Goal: Book appointment/travel/reservation

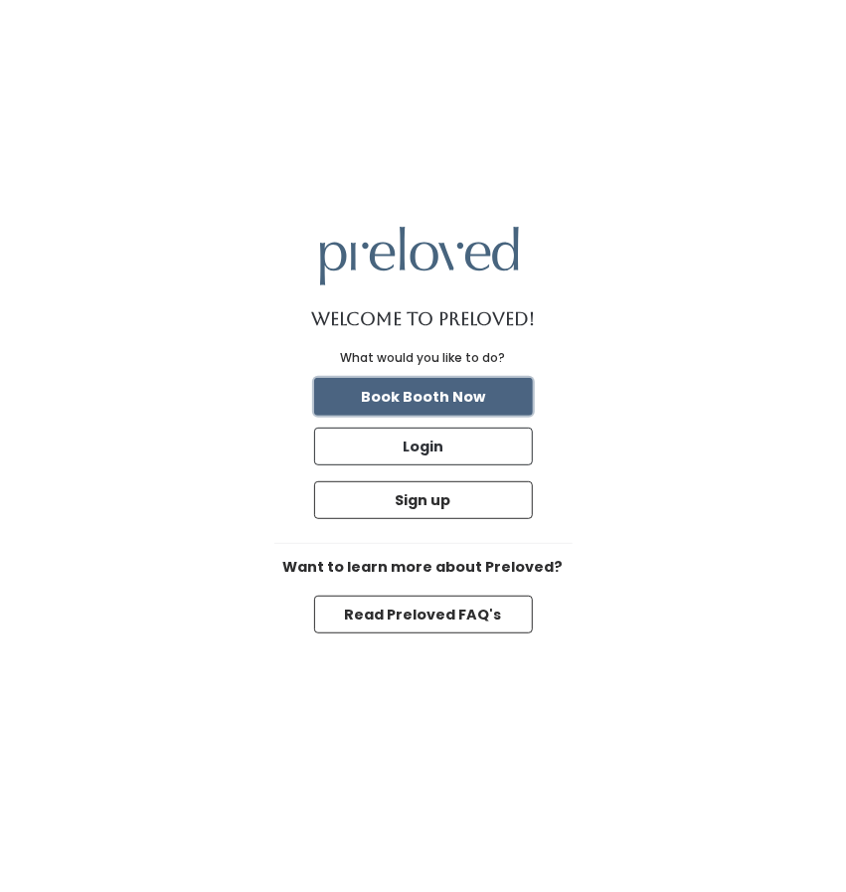
click at [432, 403] on button "Book Booth Now" at bounding box center [423, 397] width 219 height 38
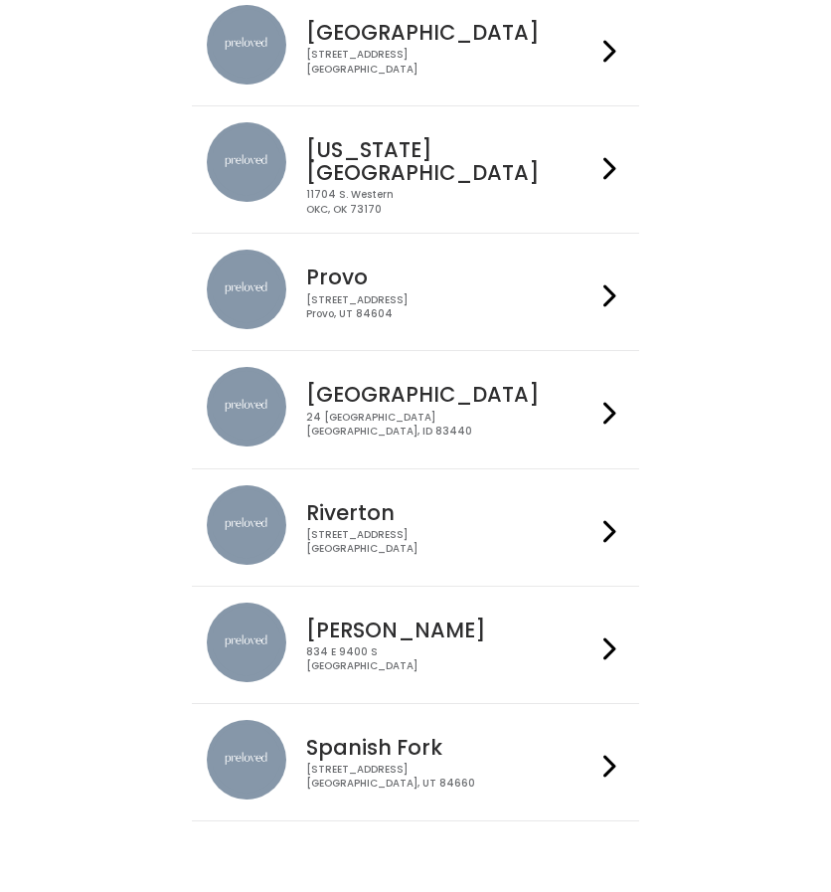
scroll to position [593, 0]
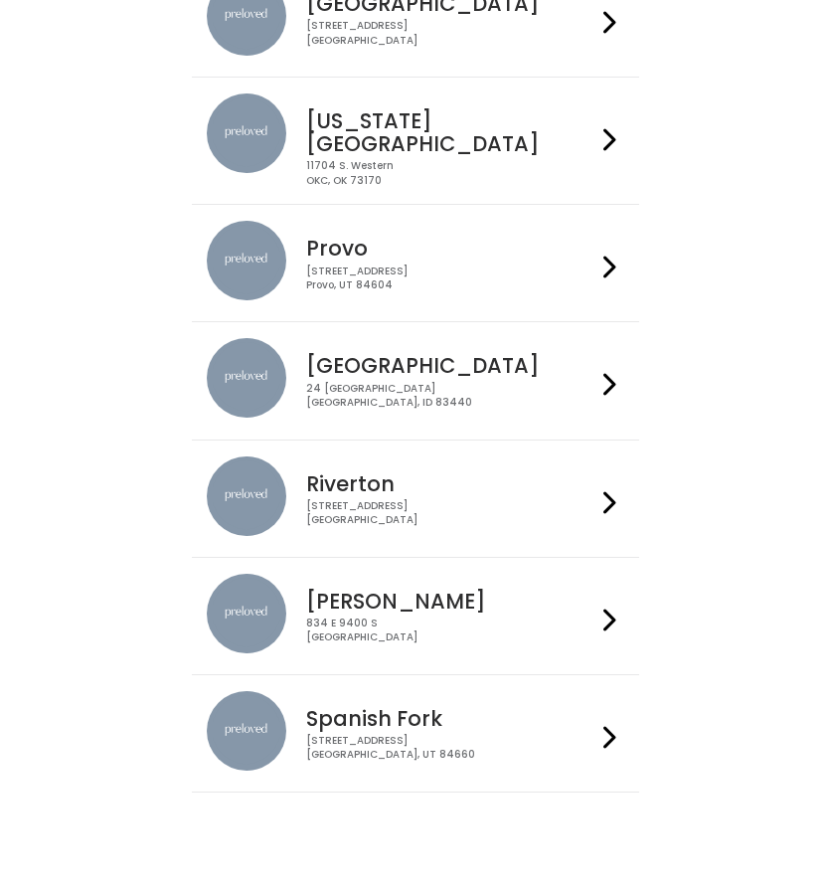
click at [615, 370] on icon at bounding box center [610, 384] width 13 height 29
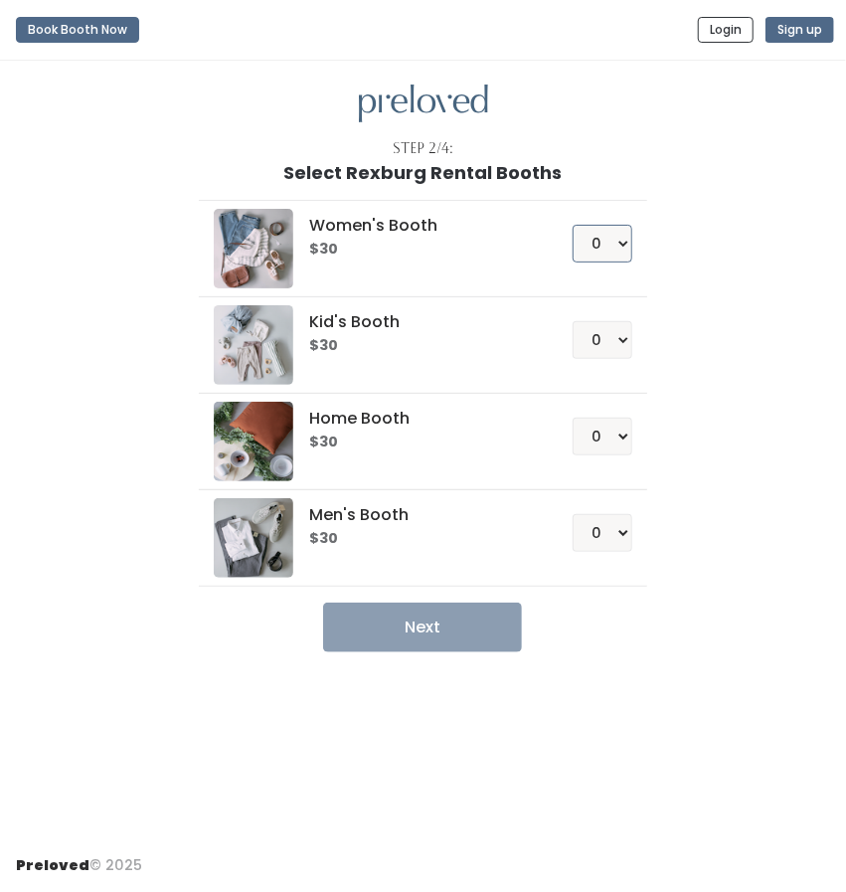
click at [620, 238] on select "0 1 2 3 4" at bounding box center [603, 244] width 60 height 38
select select "1"
click at [574, 225] on select "0 1 2 3 4" at bounding box center [603, 244] width 60 height 38
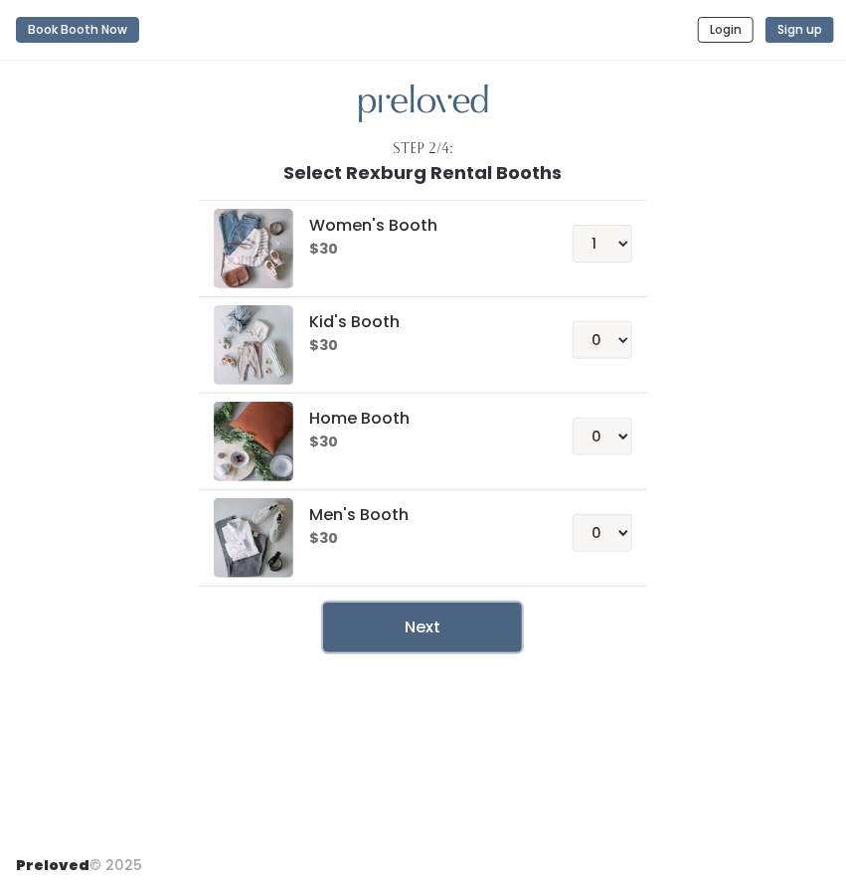
click at [440, 612] on button "Next" at bounding box center [422, 628] width 199 height 50
